Goal: Subscribe to service/newsletter

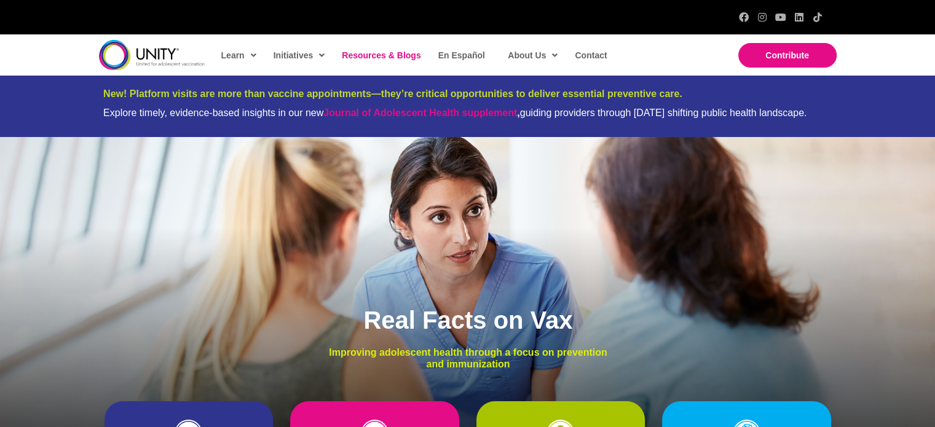
click at [402, 50] on span "Resources & Blogs" at bounding box center [381, 55] width 79 height 10
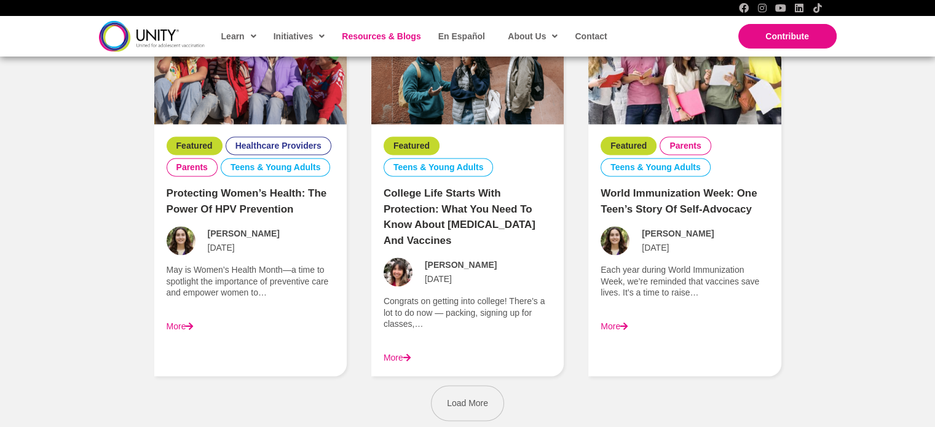
scroll to position [1720, 0]
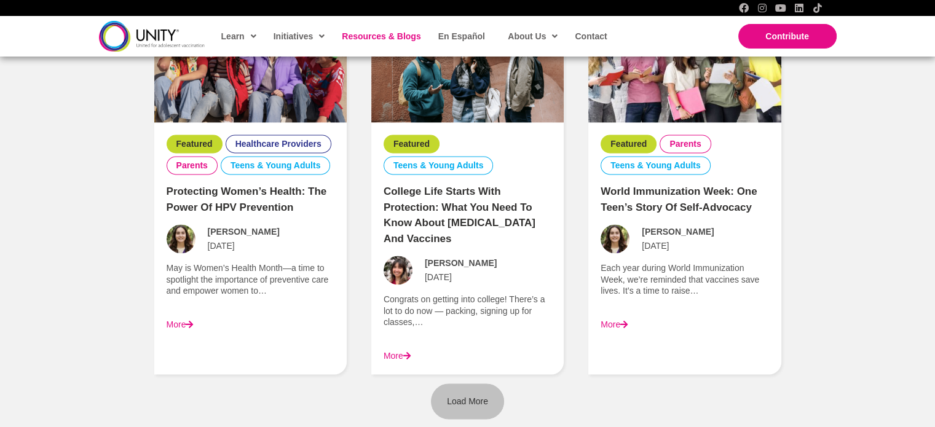
click at [464, 396] on span "Load More" at bounding box center [467, 401] width 41 height 10
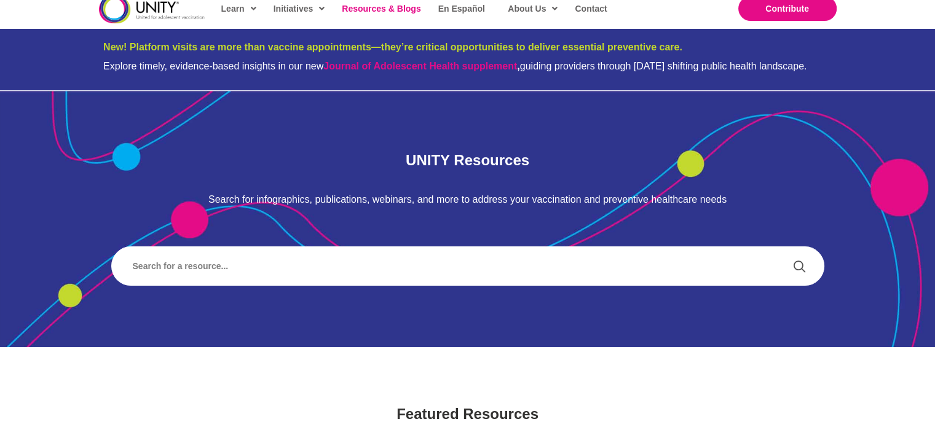
scroll to position [0, 0]
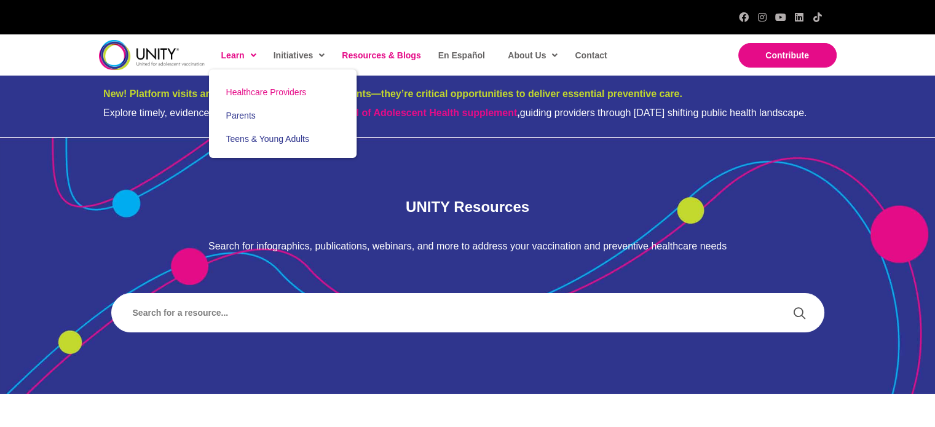
click at [249, 92] on span "Healthcare Providers" at bounding box center [266, 92] width 80 height 10
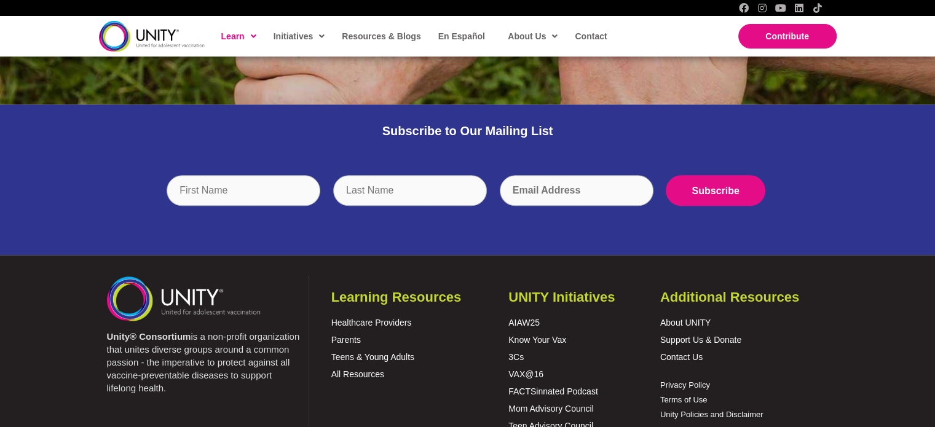
scroll to position [1290, 0]
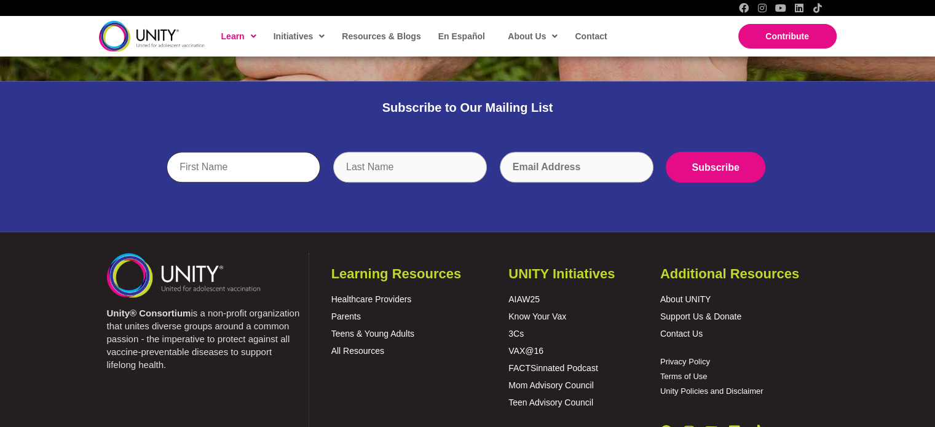
click at [246, 159] on input "text" at bounding box center [244, 167] width 154 height 31
type input "Mary"
type input "Carley"
click at [518, 163] on input "email" at bounding box center [577, 167] width 154 height 31
type input "mary.carley@mclaren.org"
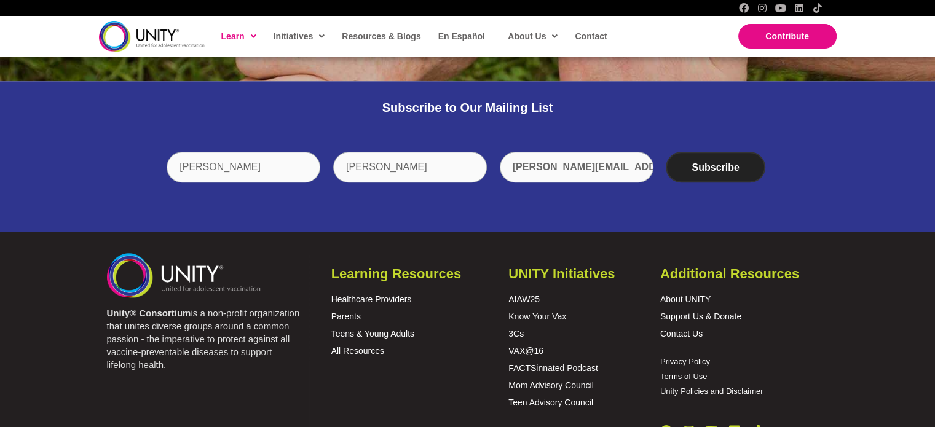
click at [710, 164] on input "Subscribe" at bounding box center [714, 167] width 99 height 31
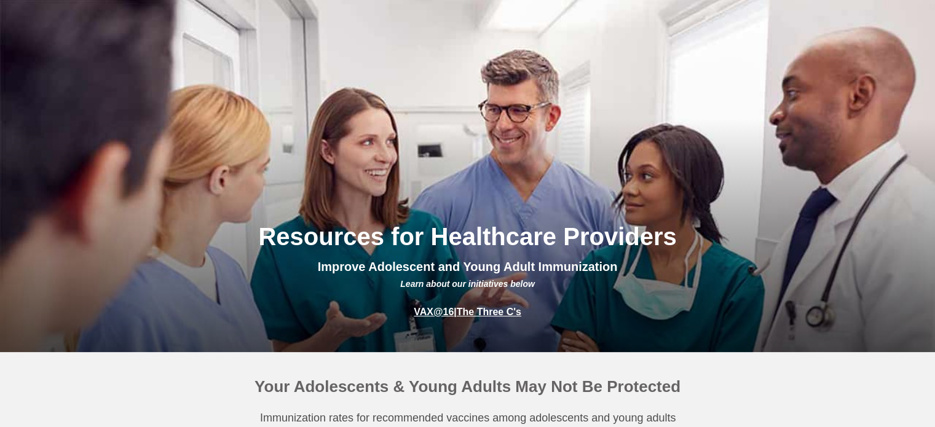
scroll to position [0, 0]
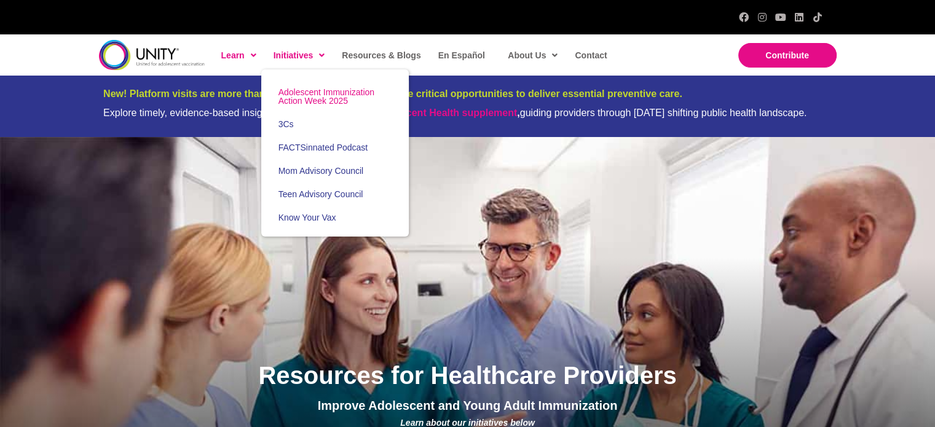
click at [316, 100] on span "Adolescent Immunization Action Week 2025" at bounding box center [326, 96] width 96 height 18
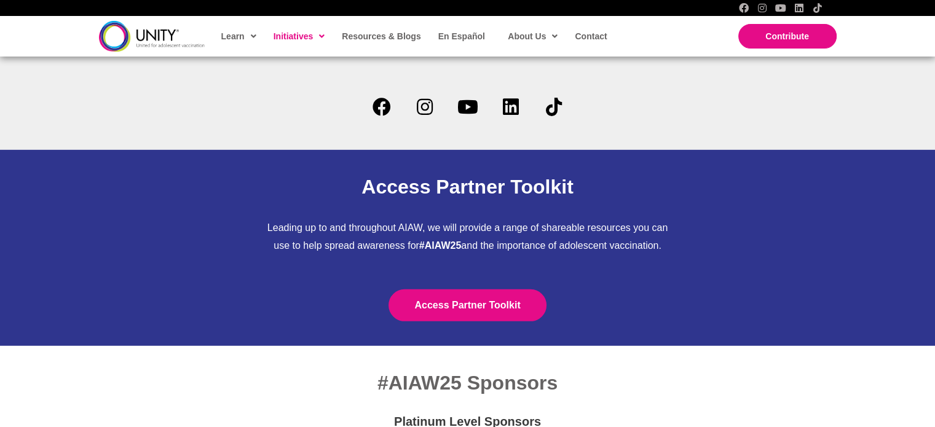
scroll to position [3748, 0]
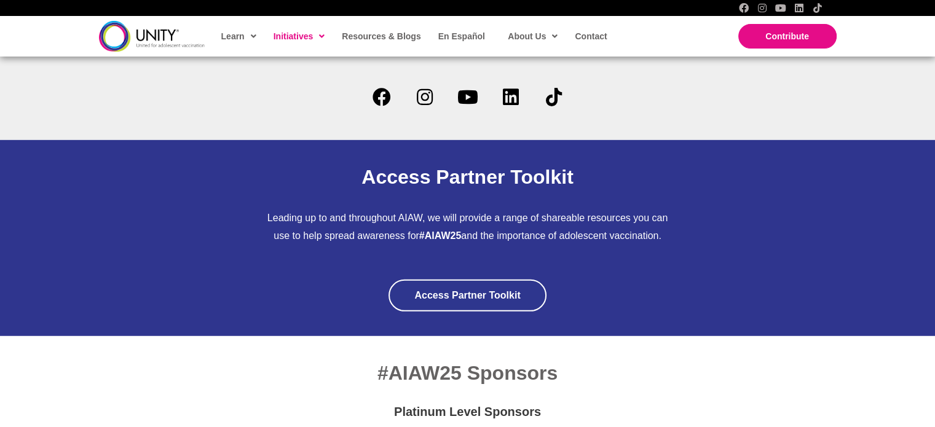
click at [478, 290] on span "Access Partner Toolkit" at bounding box center [467, 295] width 106 height 10
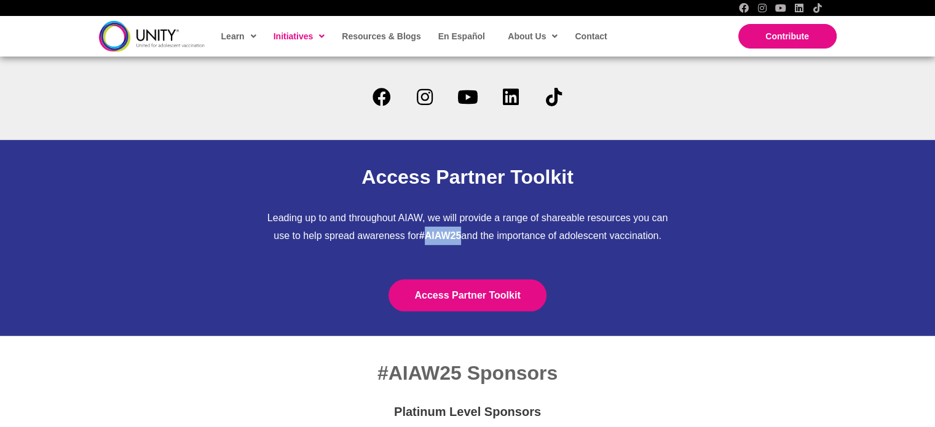
drag, startPoint x: 421, startPoint y: 214, endPoint x: 460, endPoint y: 213, distance: 38.1
click at [460, 230] on strong "#AIAW25" at bounding box center [440, 235] width 42 height 10
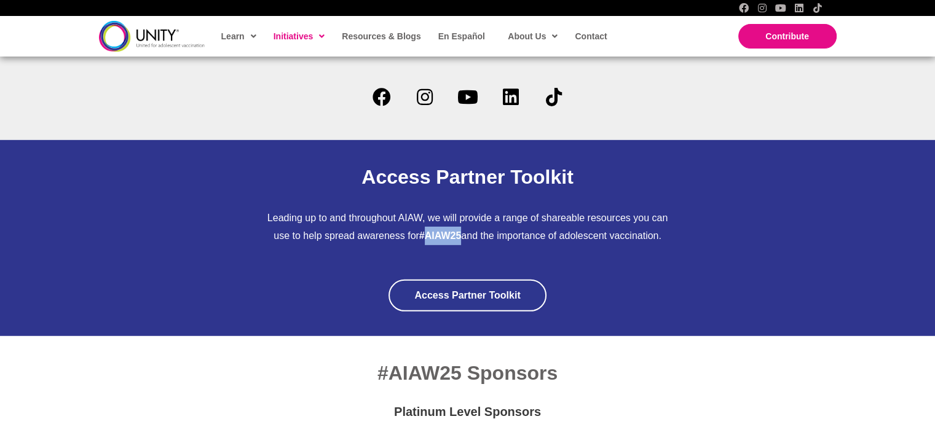
click at [463, 290] on span "Access Partner Toolkit" at bounding box center [467, 295] width 106 height 10
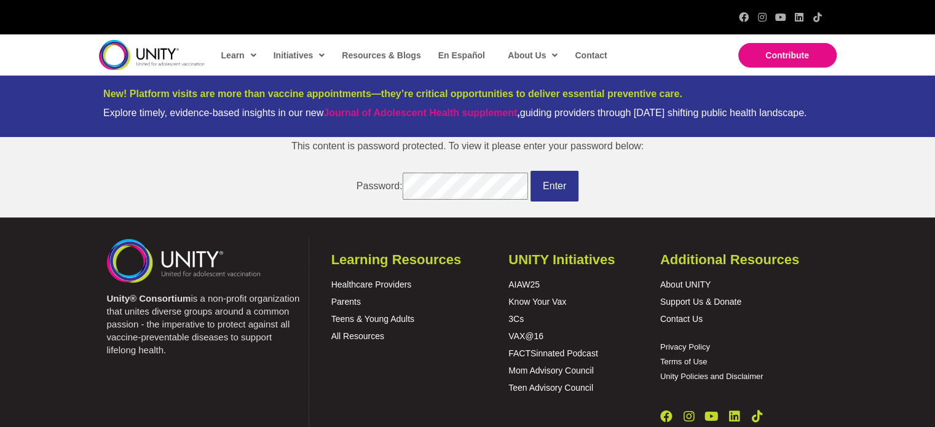
click at [530, 171] on input "Enter" at bounding box center [554, 186] width 48 height 31
